Goal: Transaction & Acquisition: Subscribe to service/newsletter

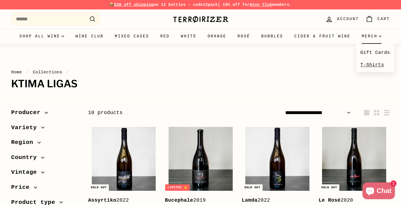
click at [357, 71] on link "T-Shirts" at bounding box center [376, 65] width 38 height 12
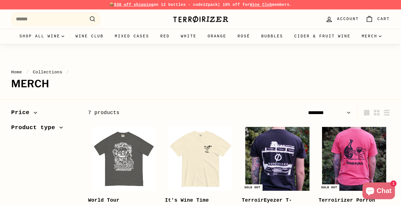
select select "******"
click at [109, 37] on link "Wine Club" at bounding box center [89, 36] width 39 height 15
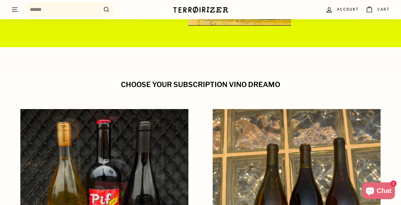
scroll to position [169, 0]
